Goal: Browse casually: Explore the website without a specific task or goal

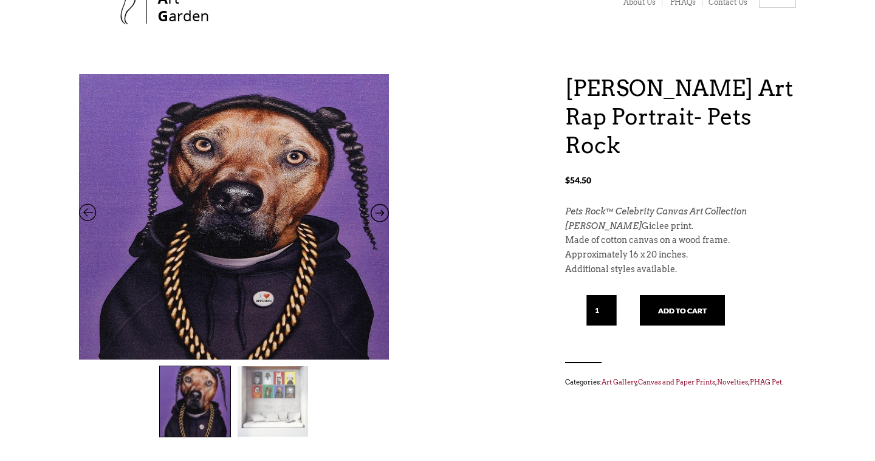
scroll to position [74, 0]
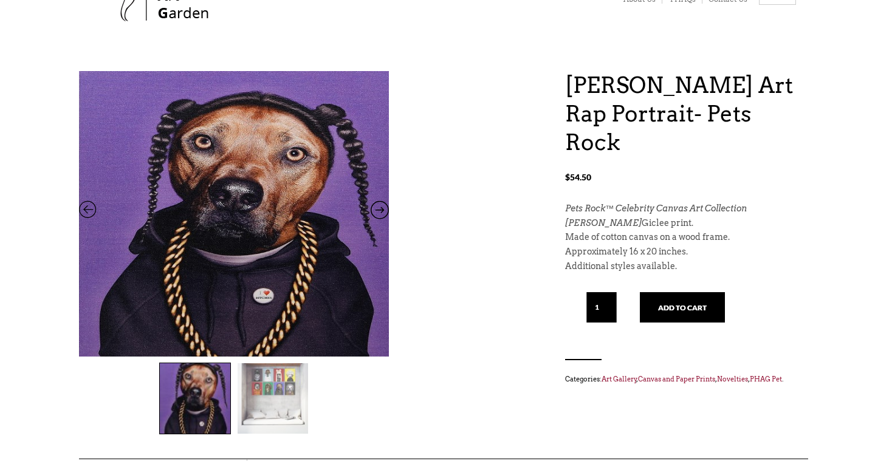
click at [384, 215] on icon at bounding box center [380, 213] width 18 height 16
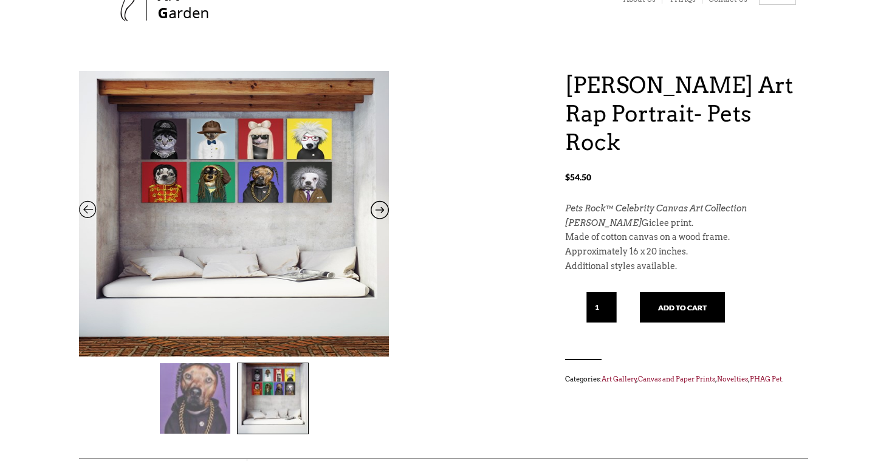
click at [384, 215] on icon at bounding box center [380, 213] width 18 height 16
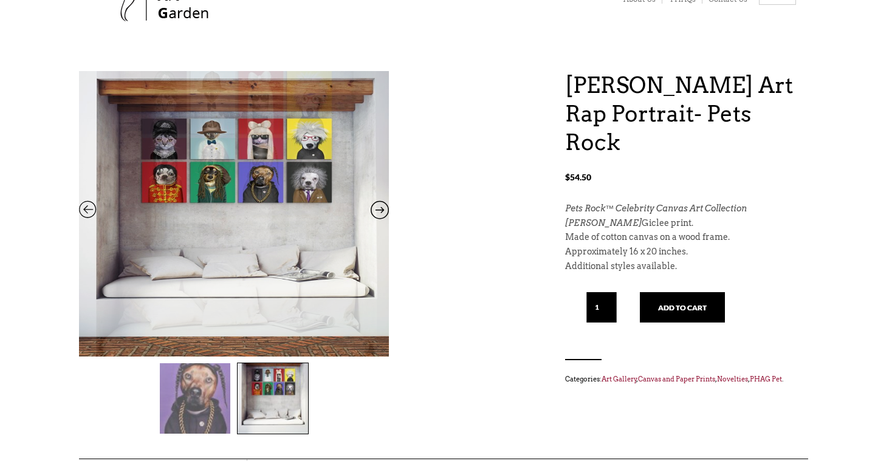
click at [91, 205] on icon at bounding box center [88, 213] width 18 height 16
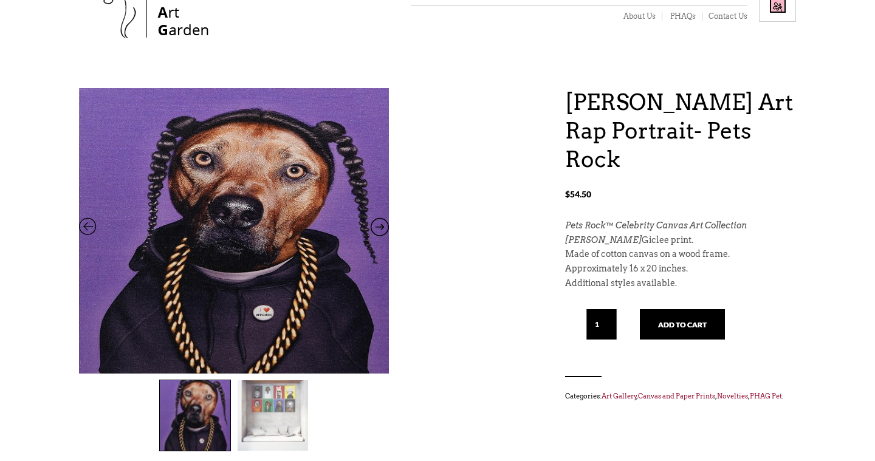
scroll to position [0, 0]
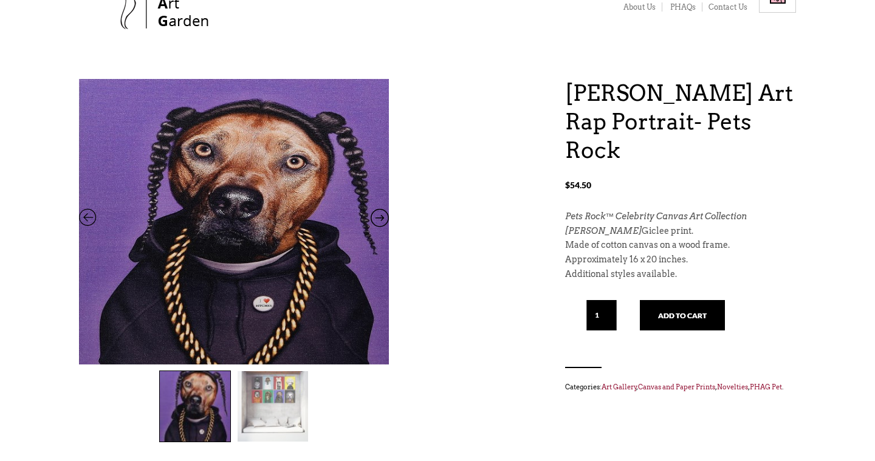
scroll to position [69, 0]
